Goal: Find specific page/section: Find specific page/section

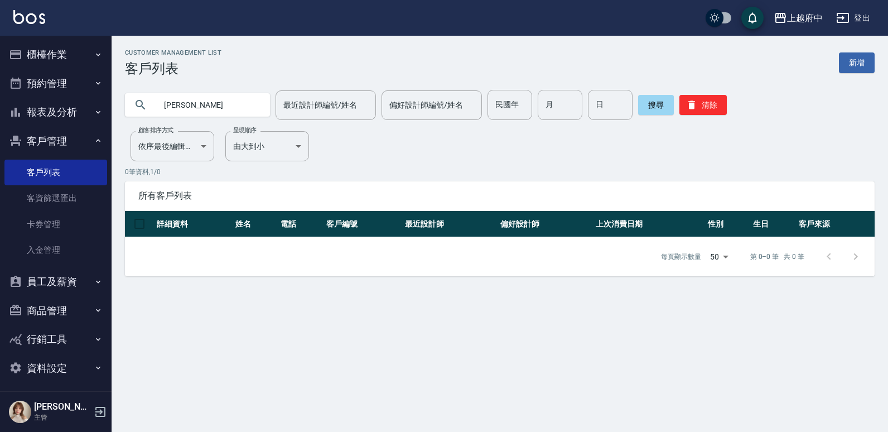
type input "盈"
type input "0909302095"
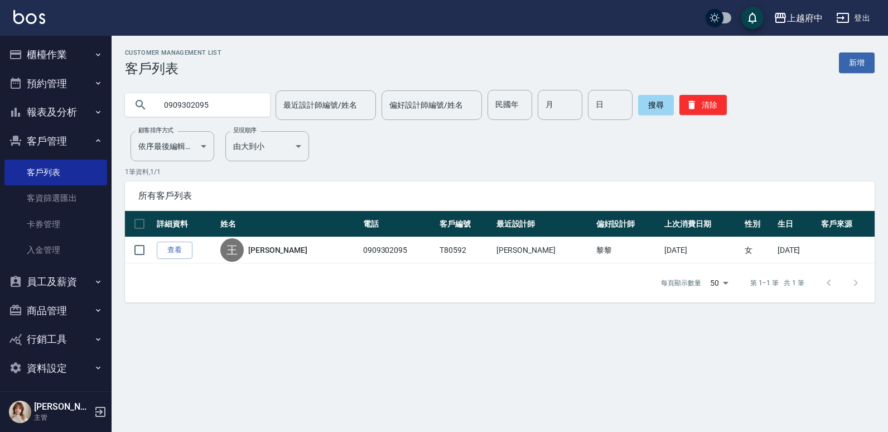
drag, startPoint x: 166, startPoint y: 246, endPoint x: 151, endPoint y: 259, distance: 19.8
click at [166, 246] on link "查看" at bounding box center [175, 250] width 36 height 17
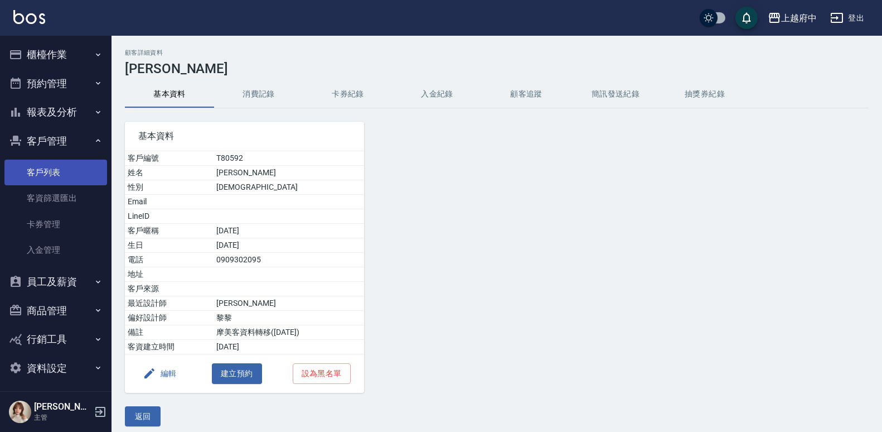
click at [38, 166] on link "客戶列表" at bounding box center [55, 173] width 103 height 26
